Goal: Task Accomplishment & Management: Use online tool/utility

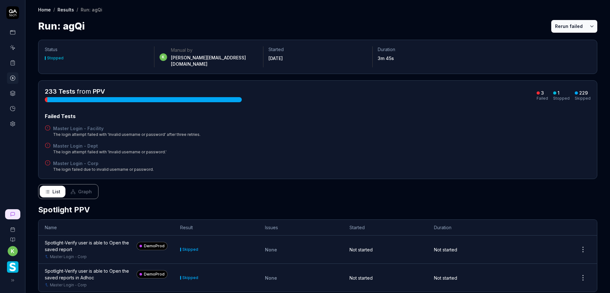
click at [10, 64] on icon at bounding box center [13, 63] width 6 height 6
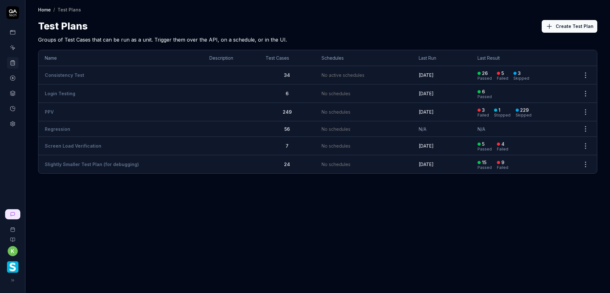
click at [84, 110] on td "PPV" at bounding box center [120, 112] width 164 height 18
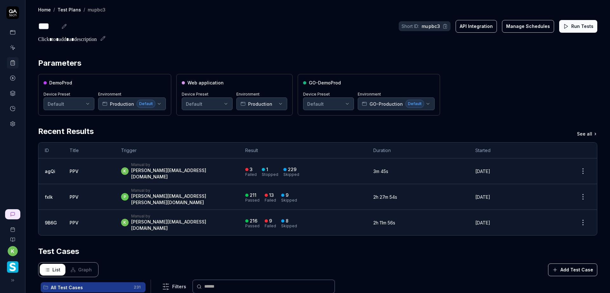
click at [568, 27] on button "Run Tests" at bounding box center [578, 26] width 38 height 13
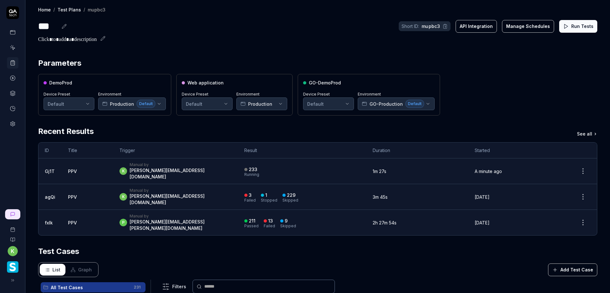
click at [312, 168] on div "233 Running" at bounding box center [302, 171] width 116 height 10
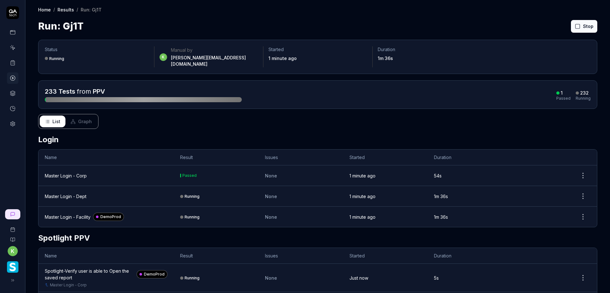
click at [469, 24] on div "Run: Gj1T Stop" at bounding box center [317, 26] width 559 height 14
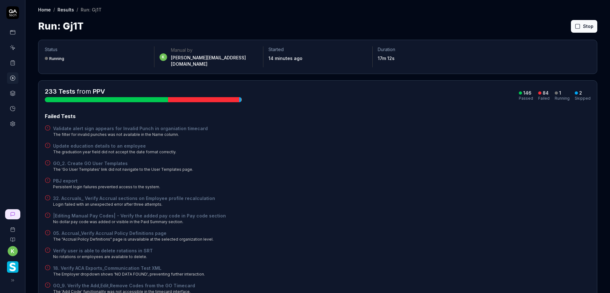
click at [306, 177] on div "PBJ export Persistent login failures prevented access to the system." at bounding box center [317, 183] width 545 height 12
click at [562, 26] on button "Rerun failed" at bounding box center [568, 26] width 35 height 13
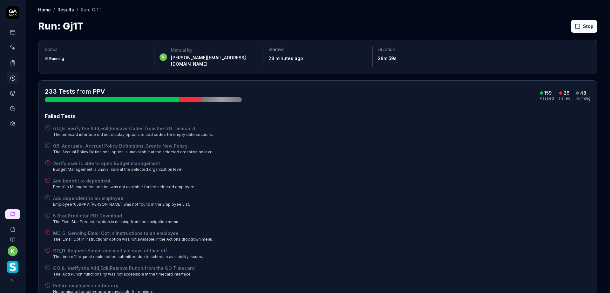
click at [448, 201] on div "Add dependent to an employee Employee '659PPV, Srikanth' was not found in the E…" at bounding box center [317, 201] width 545 height 12
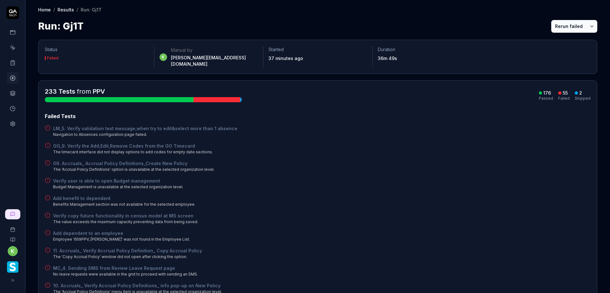
click at [450, 143] on div "GO_9. Verify the Add,Edit,Remove Codes from the GO Timecard The timecard interf…" at bounding box center [317, 149] width 545 height 12
click at [561, 28] on button "Rerun failed" at bounding box center [568, 26] width 35 height 13
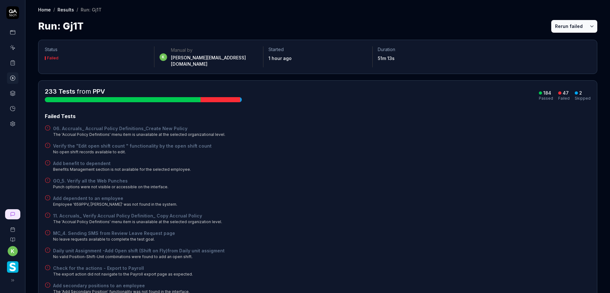
click at [560, 22] on button "Rerun failed" at bounding box center [568, 26] width 35 height 13
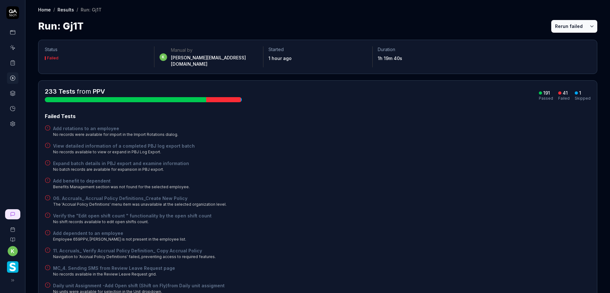
click at [558, 24] on button "Rerun failed" at bounding box center [568, 26] width 35 height 13
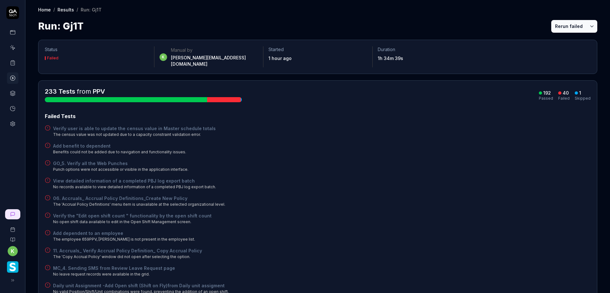
click at [560, 24] on button "Rerun failed" at bounding box center [568, 26] width 35 height 13
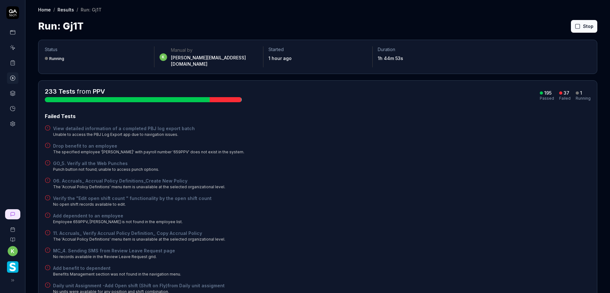
drag, startPoint x: 517, startPoint y: 222, endPoint x: 512, endPoint y: 221, distance: 4.9
click at [558, 27] on button "Rerun failed" at bounding box center [568, 26] width 35 height 13
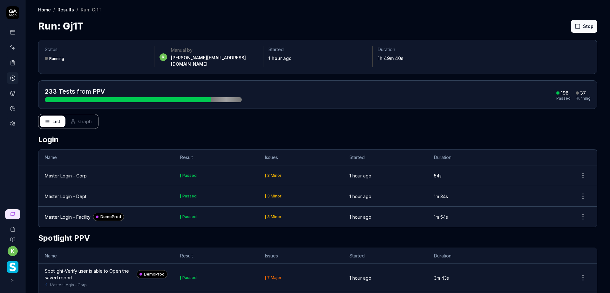
click at [345, 21] on div "Run: Gj1T Stop" at bounding box center [317, 26] width 559 height 14
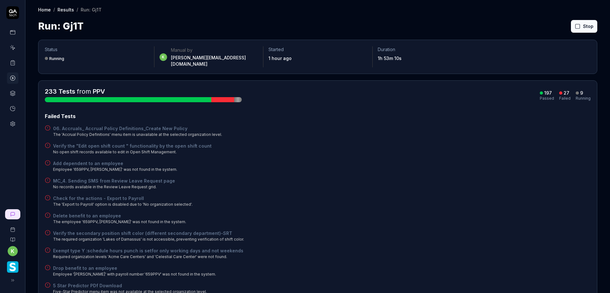
click at [378, 160] on div "Add dependent to an employee Employee '659PPV, Srikanth' was not found in the s…" at bounding box center [317, 166] width 545 height 12
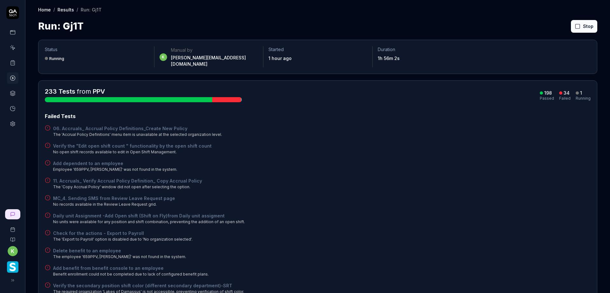
click at [466, 177] on div "11. Accruals_ Verify Accrual Policy Definition_ Copy Accrual Policy The 'Copy A…" at bounding box center [317, 183] width 545 height 12
drag, startPoint x: 447, startPoint y: 191, endPoint x: 441, endPoint y: 188, distance: 7.3
click at [447, 195] on div "MC_4. Sending SMS from Review Leave Request page No records available in the Re…" at bounding box center [317, 201] width 545 height 12
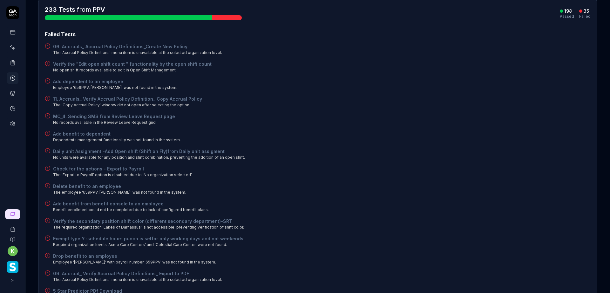
scroll to position [64, 0]
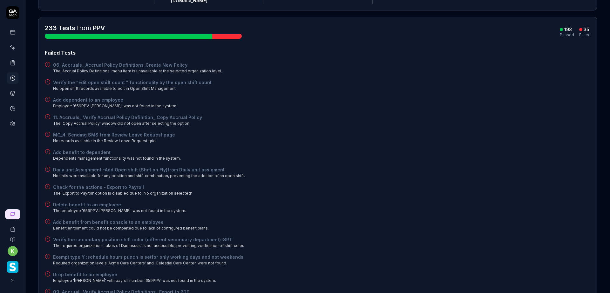
click at [474, 168] on div "Daily unit Assignment -Add Open shift (Shift on Fly)from Daily unit assigment N…" at bounding box center [317, 172] width 545 height 12
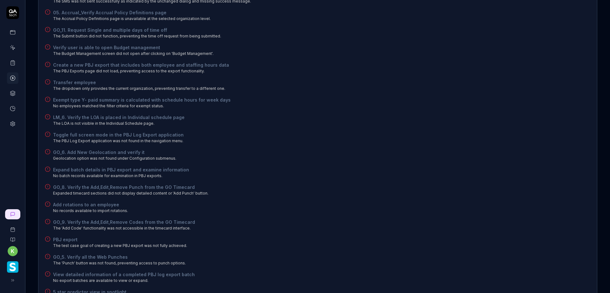
scroll to position [476, 0]
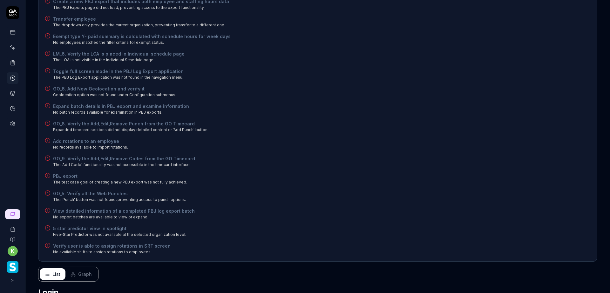
click at [429, 175] on div "PBJ export The test case goal of creating a new PBJ export was not fully achiev…" at bounding box center [317, 179] width 545 height 12
click at [448, 159] on div "GO_9. Verify the Add,Edit,Remove Codes from the GO Timecard The 'Add Code' func…" at bounding box center [317, 161] width 545 height 12
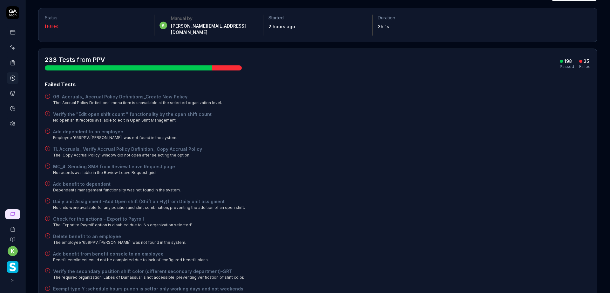
scroll to position [0, 0]
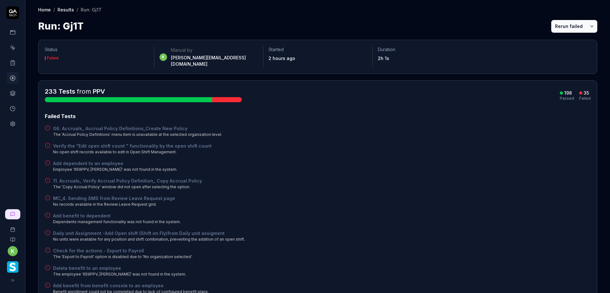
click at [553, 26] on button "Rerun failed" at bounding box center [568, 26] width 35 height 13
click at [479, 23] on div "Run: Gj1T Rerun failed" at bounding box center [317, 26] width 559 height 14
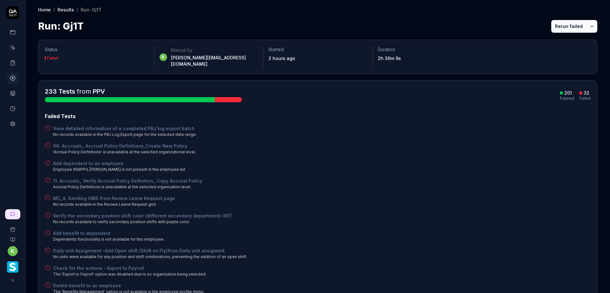
click at [563, 25] on button "Rerun failed" at bounding box center [568, 26] width 35 height 13
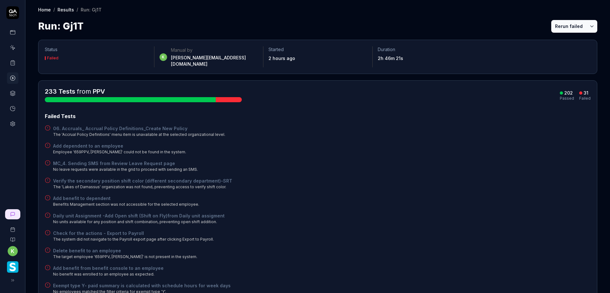
click at [452, 177] on div "Verify the secondary position shift color (different secondary department)-SRT …" at bounding box center [317, 183] width 545 height 12
click at [552, 27] on button "Rerun failed" at bounding box center [568, 26] width 35 height 13
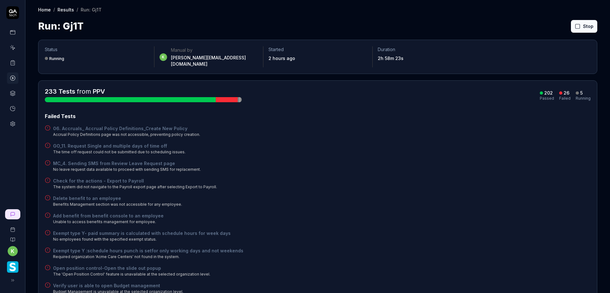
click at [450, 164] on div "MC_4. Sending SMS from Review Leave Request page No leave request data availabl…" at bounding box center [317, 166] width 545 height 12
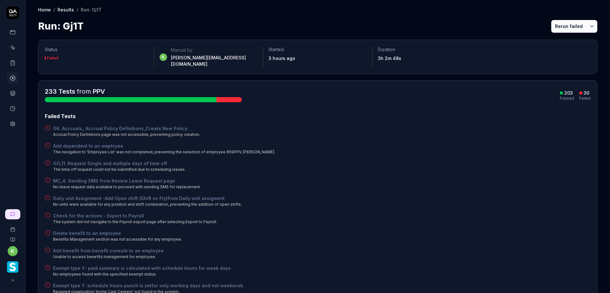
click at [517, 177] on div "MC_4. Sending SMS from Review Leave Request page No leave request data availabl…" at bounding box center [317, 183] width 545 height 12
click at [364, 21] on div "Run: Gj1T Rerun failed" at bounding box center [317, 26] width 559 height 14
click at [423, 20] on div "Run: Gj1T Rerun failed" at bounding box center [317, 26] width 559 height 14
click at [524, 249] on div "Add benefit from benefit console to an employee Unable to access benefits manag…" at bounding box center [317, 253] width 545 height 12
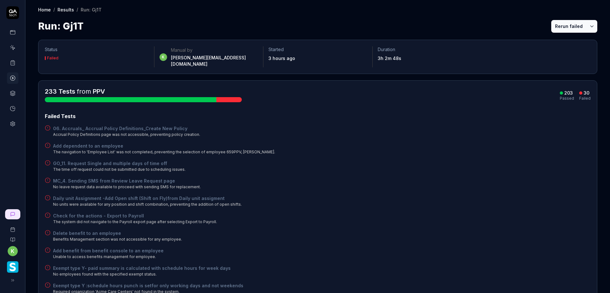
drag, startPoint x: 466, startPoint y: 200, endPoint x: 464, endPoint y: 197, distance: 3.6
click at [465, 199] on div "Daily unit Assignment -Add Open shift (Shift on Fly)from Daily unit assigment N…" at bounding box center [317, 201] width 545 height 12
click at [301, 164] on div "GO_11. Request Single and multiple days of time off The time off request could …" at bounding box center [317, 166] width 545 height 12
click at [364, 160] on div "GO_11. Request Single and multiple days of time off The time off request could …" at bounding box center [317, 166] width 545 height 12
click at [397, 216] on div "Check for the actions - Export to Payroll The system did not navigate to the Pa…" at bounding box center [317, 218] width 545 height 12
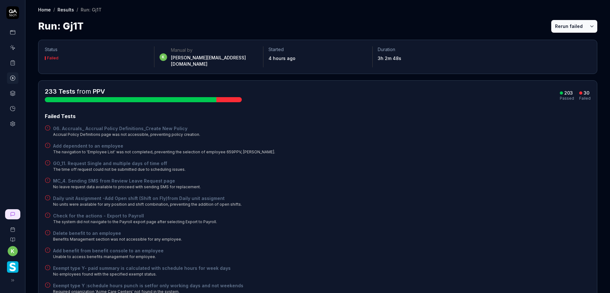
click at [411, 165] on div "GO_11. Request Single and multiple days of time off The time off request could …" at bounding box center [317, 166] width 545 height 12
click at [13, 64] on icon at bounding box center [13, 63] width 6 height 6
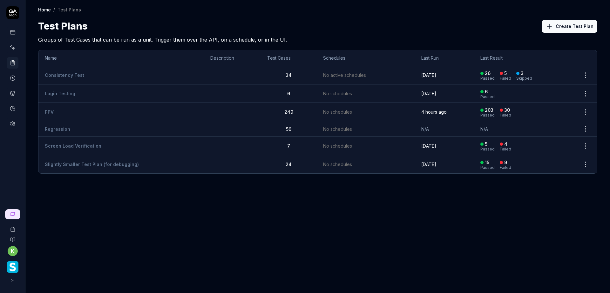
click at [51, 112] on link "PPV" at bounding box center [49, 111] width 9 height 5
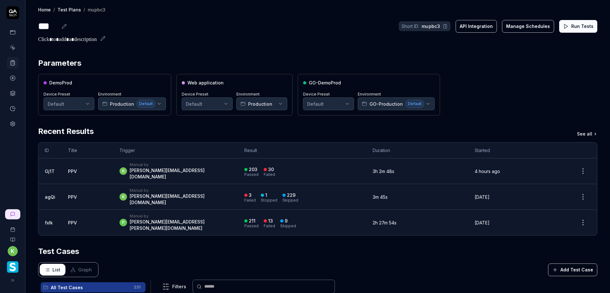
click at [577, 26] on button "Run Tests" at bounding box center [578, 26] width 38 height 13
click at [492, 85] on div "DemoProd Device Preset Default Environment Production Default Web application D…" at bounding box center [317, 95] width 559 height 42
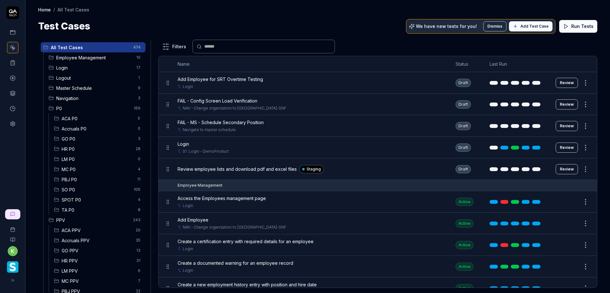
click at [102, 70] on span "Login" at bounding box center [94, 67] width 76 height 7
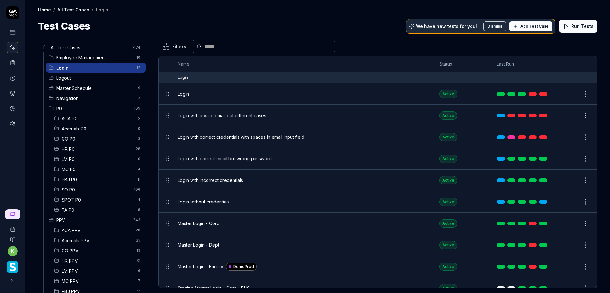
click at [562, 224] on button "Edit" at bounding box center [569, 223] width 15 height 10
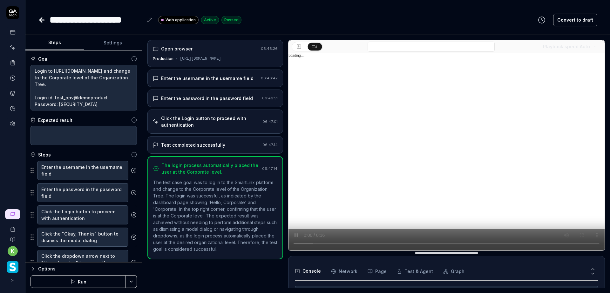
scroll to position [7, 0]
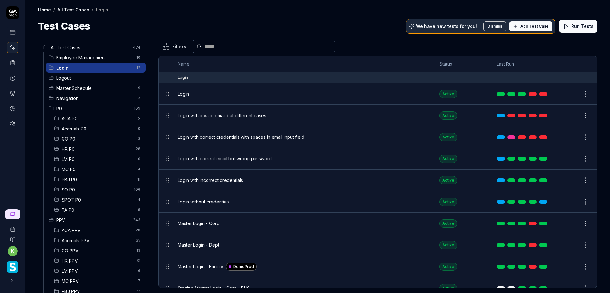
click at [566, 244] on button "Edit" at bounding box center [569, 245] width 15 height 10
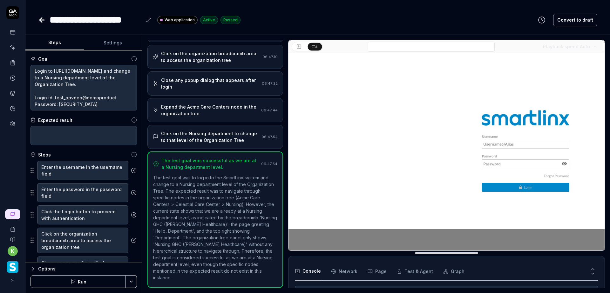
scroll to position [51, 0]
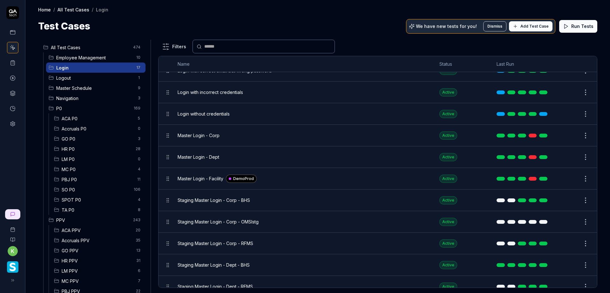
scroll to position [95, 0]
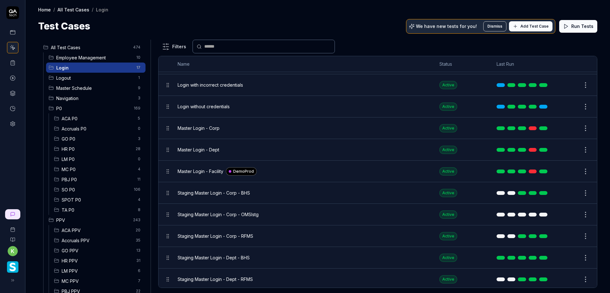
click at [563, 171] on button "Edit" at bounding box center [569, 171] width 15 height 10
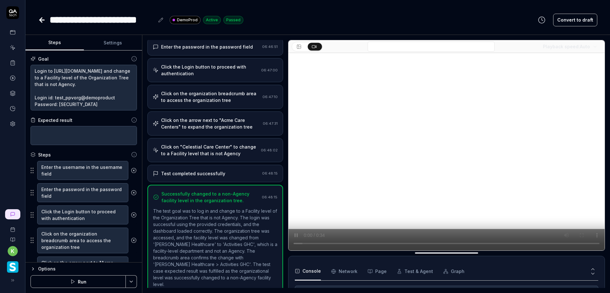
scroll to position [69, 0]
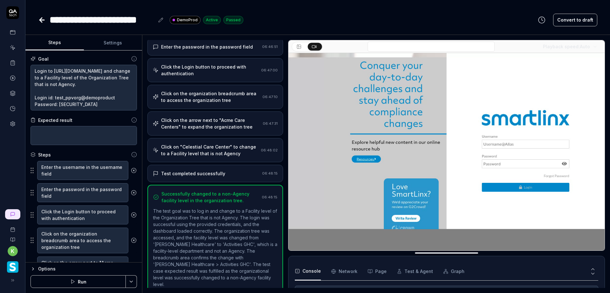
type textarea "*"
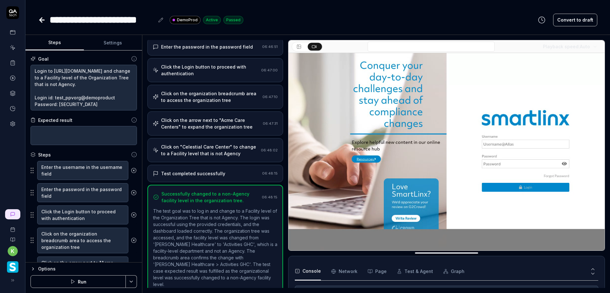
scroll to position [7, 0]
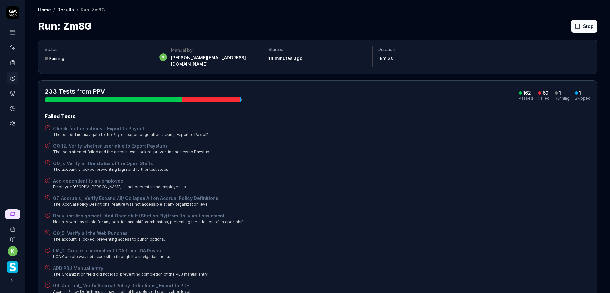
click at [431, 166] on div "GO_7. Verify all the status of the Open Shifts The account is locked, preventin…" at bounding box center [317, 166] width 545 height 12
click at [439, 160] on div "GO_7. Verify all the status of the Open Shifts The account is locked, preventin…" at bounding box center [317, 166] width 545 height 12
click at [558, 26] on button "Rerun failed" at bounding box center [568, 26] width 35 height 13
click at [365, 17] on div "Home / Results / Run: Zm8G Home / Results / Run: Zm8G Run: Zm8G Rerun failed" at bounding box center [317, 16] width 584 height 33
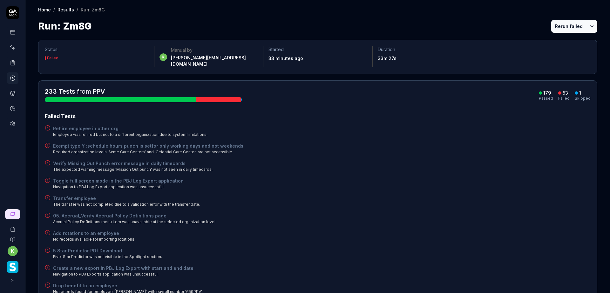
click at [554, 29] on button "Rerun failed" at bounding box center [568, 26] width 35 height 13
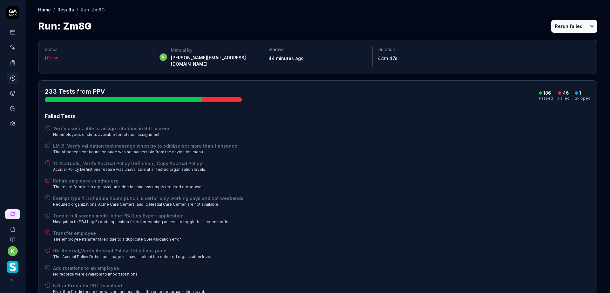
click at [385, 148] on div "LM_5. Verify validation text message,when try to edit&select more than 1 absenc…" at bounding box center [317, 149] width 545 height 12
click at [451, 177] on div "Rehire employee in other org The rehire form lacks organization selection and h…" at bounding box center [317, 183] width 545 height 12
click at [563, 30] on button "Rerun failed" at bounding box center [568, 26] width 35 height 13
